Goal: Transaction & Acquisition: Purchase product/service

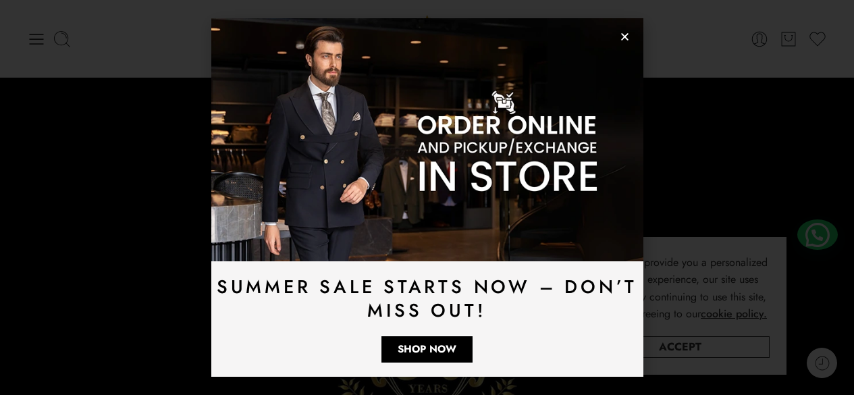
click at [624, 34] on icon "Close" at bounding box center [625, 37] width 10 height 10
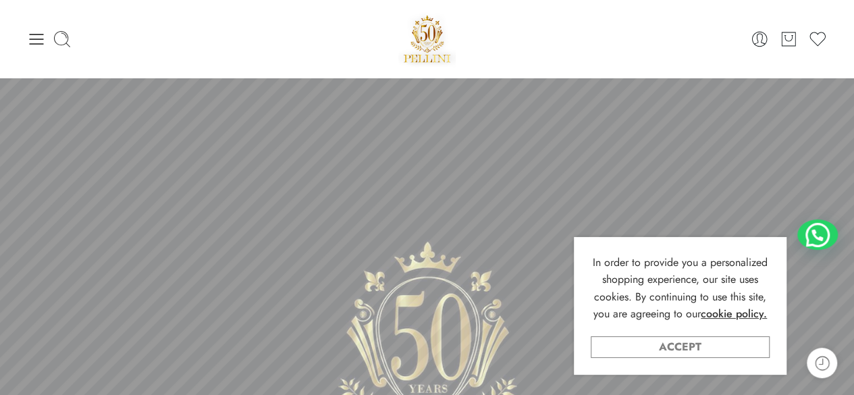
click at [602, 349] on link "Accept" at bounding box center [680, 347] width 179 height 22
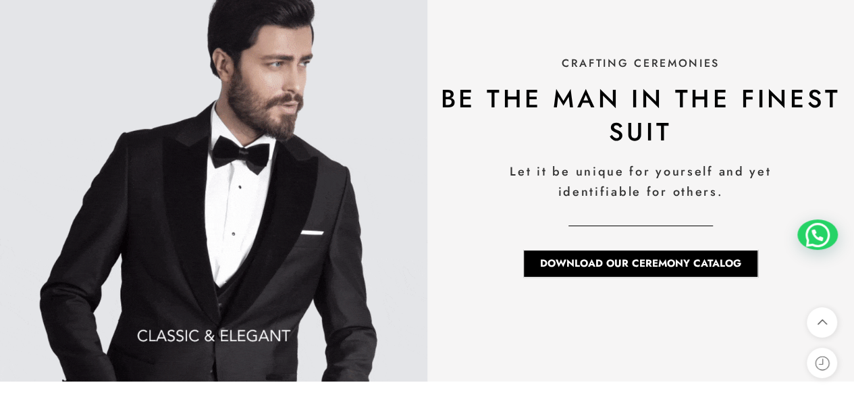
scroll to position [1147, 0]
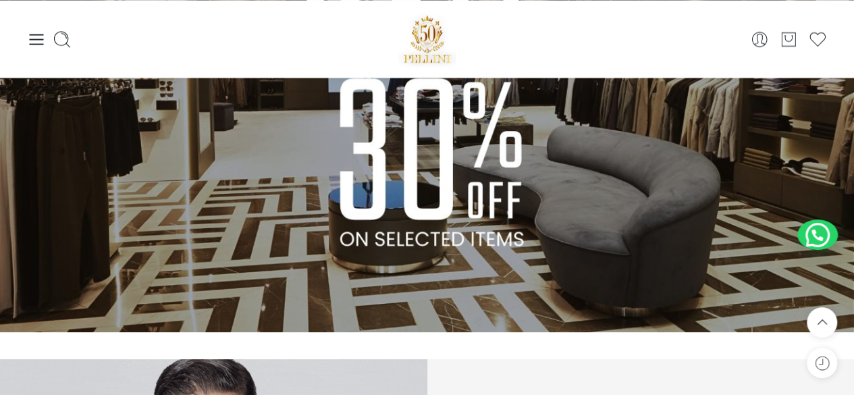
click at [356, 96] on img at bounding box center [427, 92] width 854 height 481
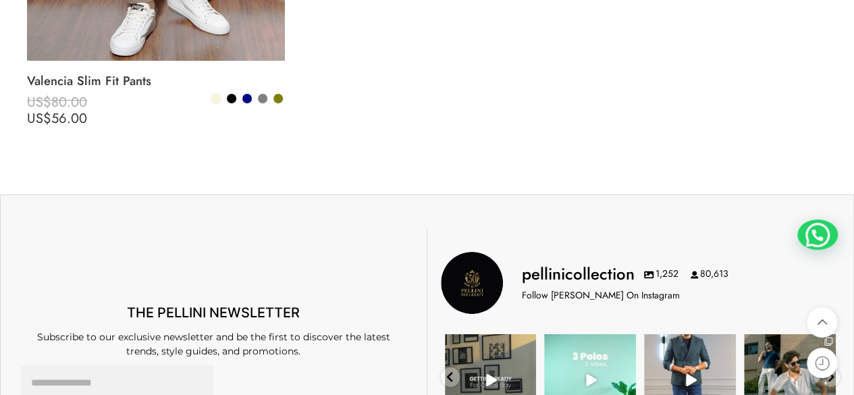
scroll to position [7155, 0]
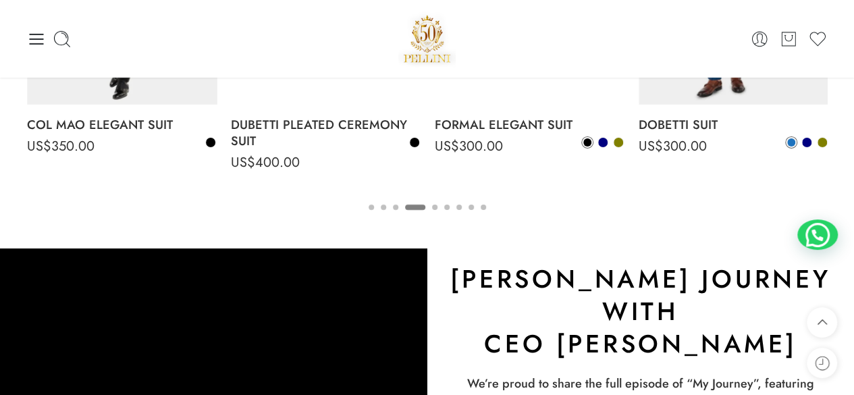
scroll to position [2025, 0]
